Goal: Navigation & Orientation: Find specific page/section

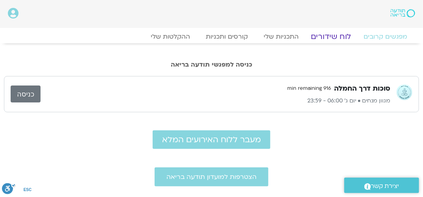
click at [339, 37] on link "לוח שידורים" at bounding box center [331, 36] width 59 height 9
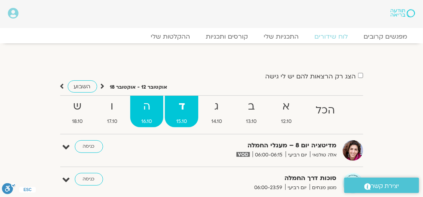
click at [152, 113] on strong "ה" at bounding box center [146, 107] width 33 height 18
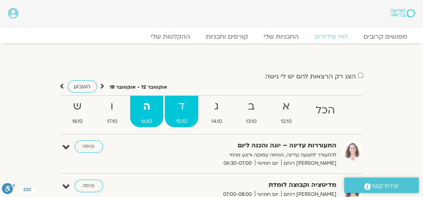
click at [186, 111] on strong "ד" at bounding box center [181, 107] width 33 height 18
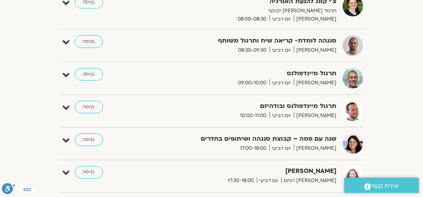
scroll to position [315, 0]
